Goal: Entertainment & Leisure: Consume media (video, audio)

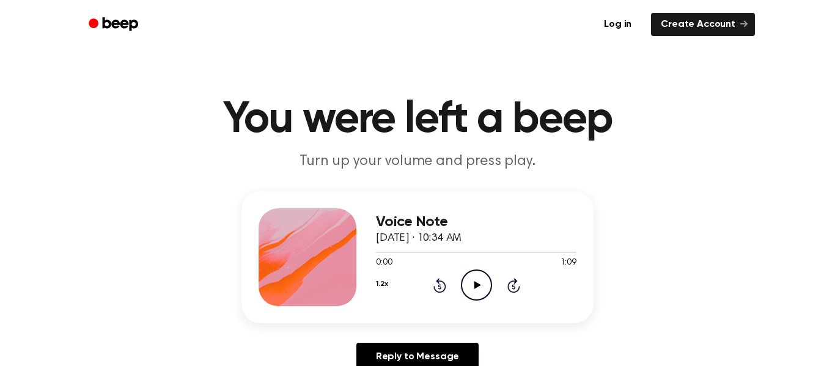
click at [477, 286] on icon at bounding box center [477, 285] width 7 height 8
click at [380, 293] on button "1.2x" at bounding box center [382, 284] width 12 height 21
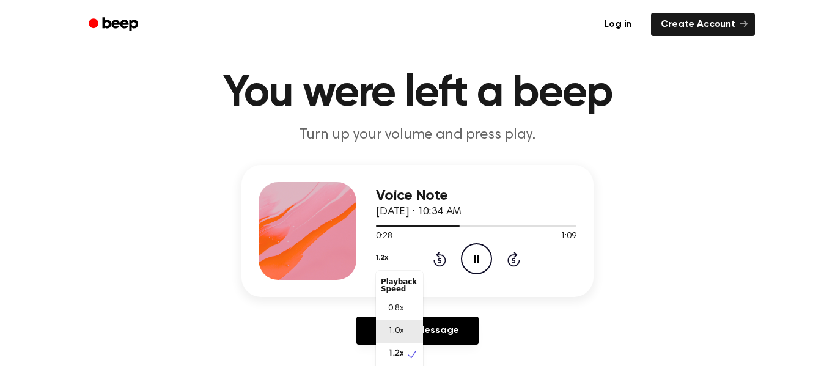
scroll to position [6, 0]
drag, startPoint x: 422, startPoint y: 336, endPoint x: 421, endPoint y: 361, distance: 25.7
click at [421, 361] on div "Playback Speed 0.8x 1.0x 1.2x 1.5x 2.0x" at bounding box center [399, 339] width 47 height 137
click at [533, 325] on div "Voice Note October 7, 2024 · 10:34 AM 0:39 1:09 Your browser does not support t…" at bounding box center [418, 259] width 806 height 189
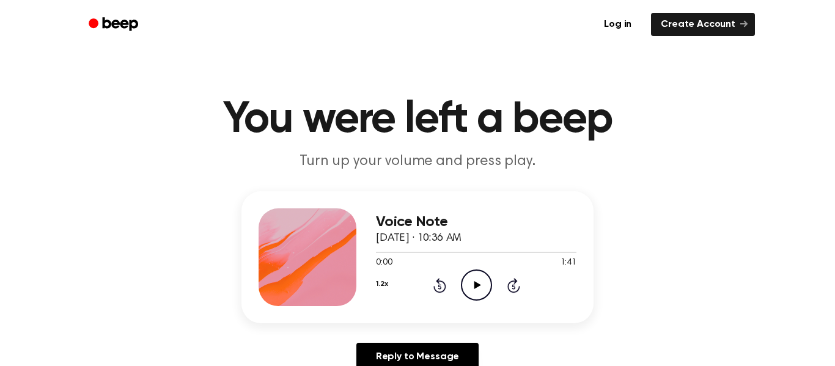
click at [469, 290] on icon "Play Audio" at bounding box center [476, 285] width 31 height 31
click at [382, 286] on button "1.2x" at bounding box center [382, 284] width 12 height 21
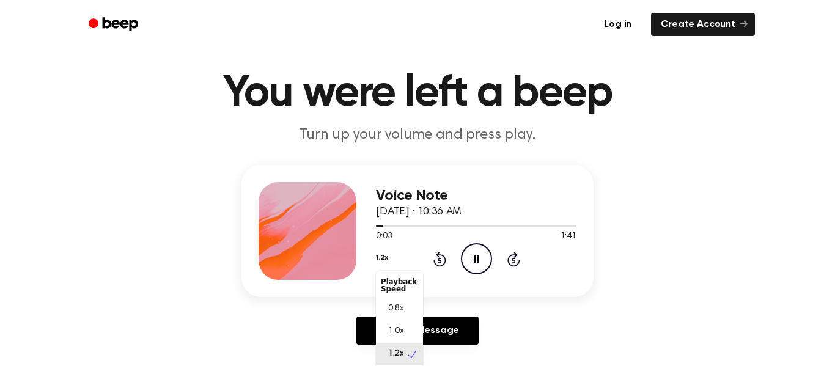
scroll to position [6, 0]
click at [490, 358] on main "You were left a beep Turn up your volume and press play. Voice Note [DATE] · 10…" at bounding box center [417, 351] width 835 height 754
